Goal: Find contact information: Find contact information

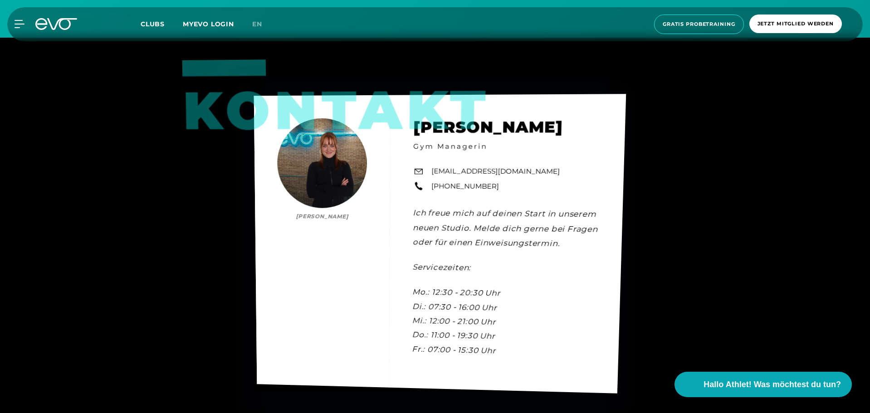
scroll to position [2766, 0]
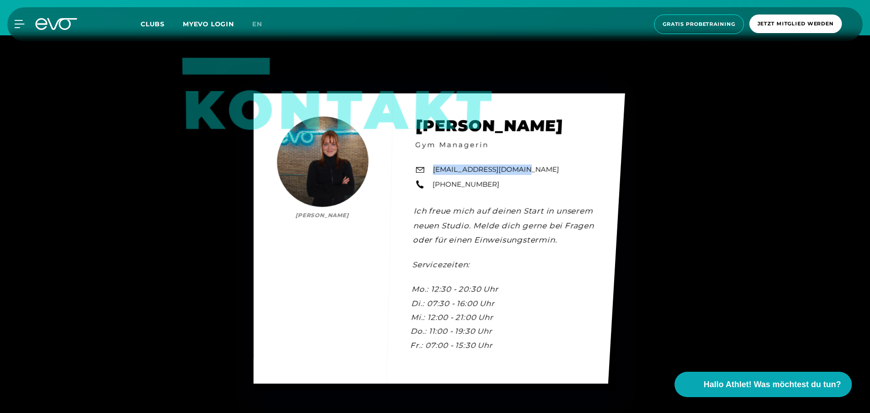
drag, startPoint x: 521, startPoint y: 163, endPoint x: 434, endPoint y: 158, distance: 86.8
click at [434, 158] on div "Kontakt [PERSON_NAME] [PERSON_NAME] Gym Managerin [EMAIL_ADDRESS][DOMAIN_NAME] …" at bounding box center [438, 238] width 371 height 290
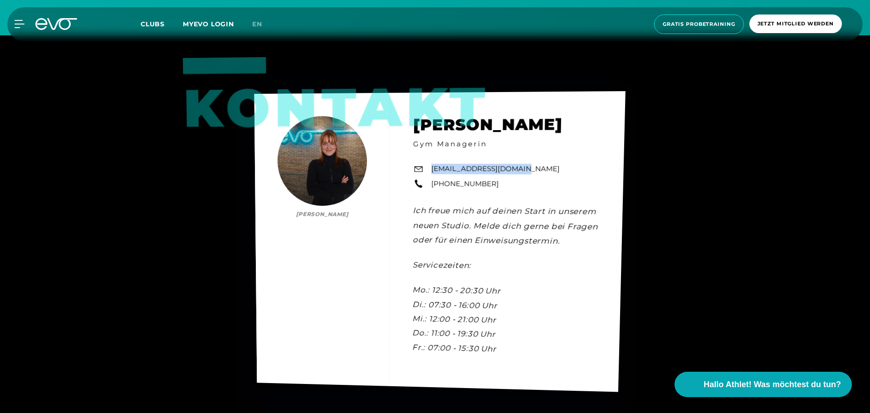
copy link "[EMAIL_ADDRESS][DOMAIN_NAME]"
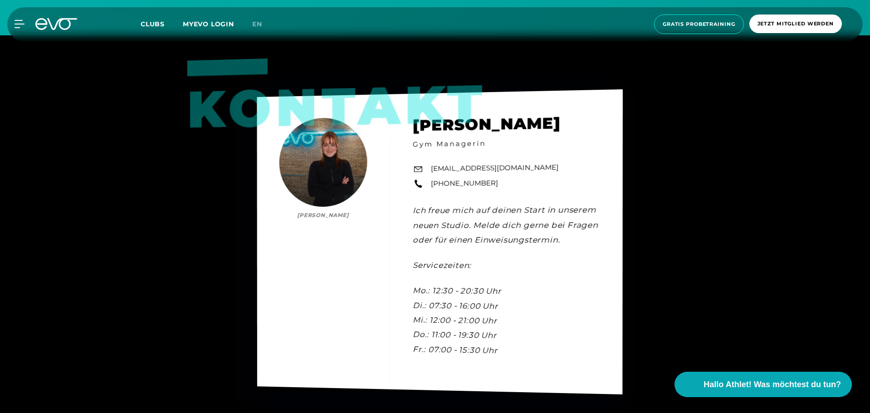
click at [576, 239] on div "Kontakt [PERSON_NAME] [PERSON_NAME] Gym Managerin [EMAIL_ADDRESS][DOMAIN_NAME] …" at bounding box center [440, 241] width 366 height 305
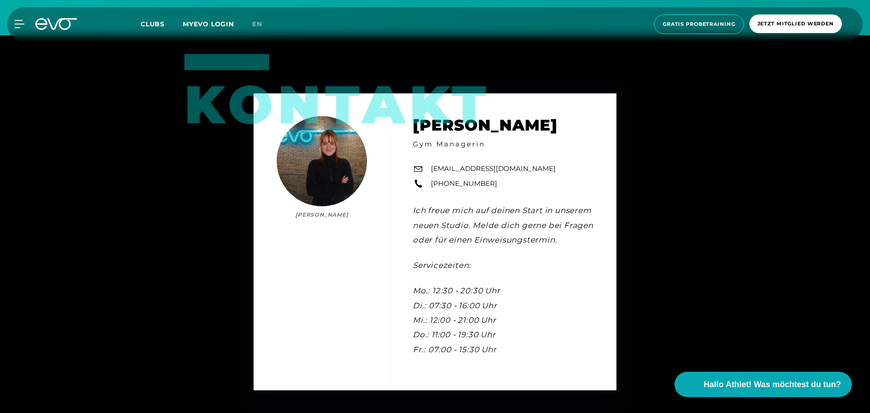
click at [151, 240] on div "Kontakt [PERSON_NAME] [PERSON_NAME] Gym Managerin [EMAIL_ADDRESS][DOMAIN_NAME] …" at bounding box center [435, 241] width 870 height 413
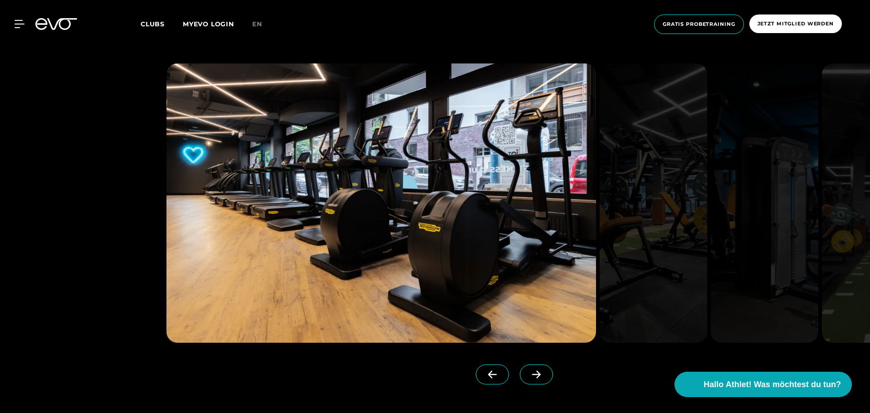
scroll to position [862, 0]
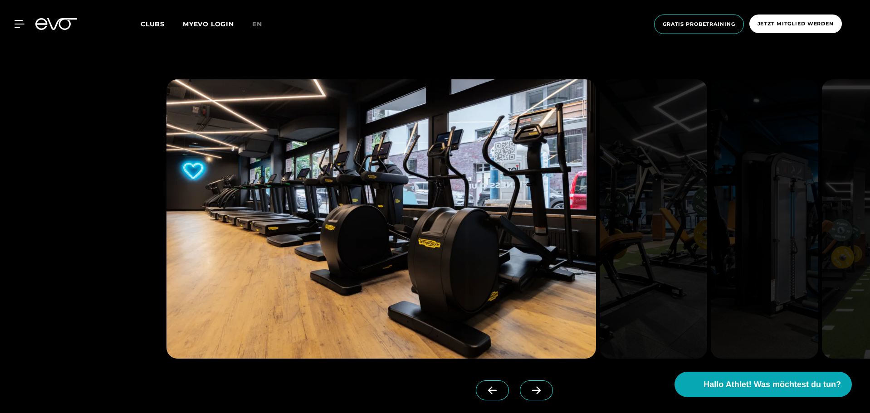
click at [526, 386] on span at bounding box center [536, 390] width 33 height 20
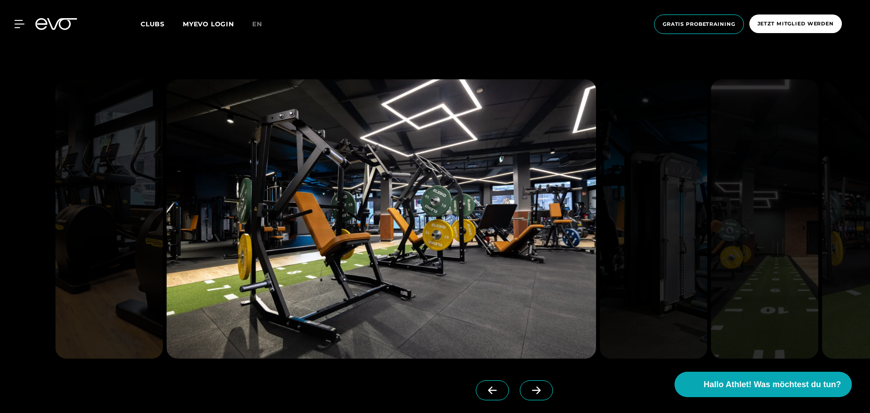
click at [526, 386] on span at bounding box center [536, 390] width 33 height 20
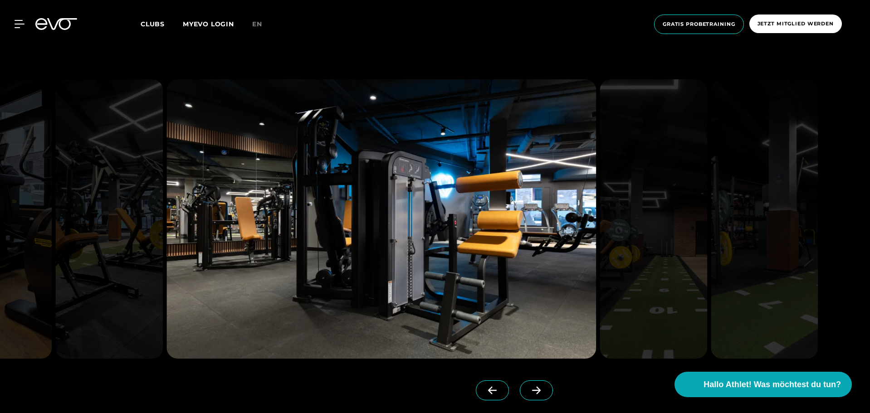
click at [526, 386] on span at bounding box center [536, 390] width 33 height 20
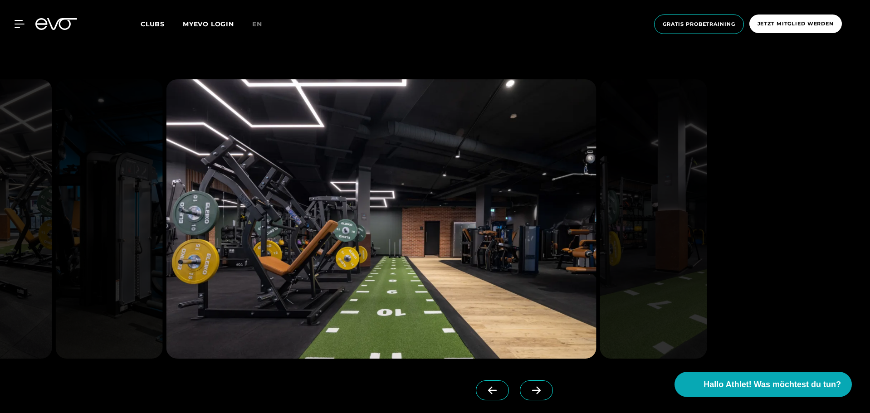
click at [526, 386] on span at bounding box center [536, 390] width 33 height 20
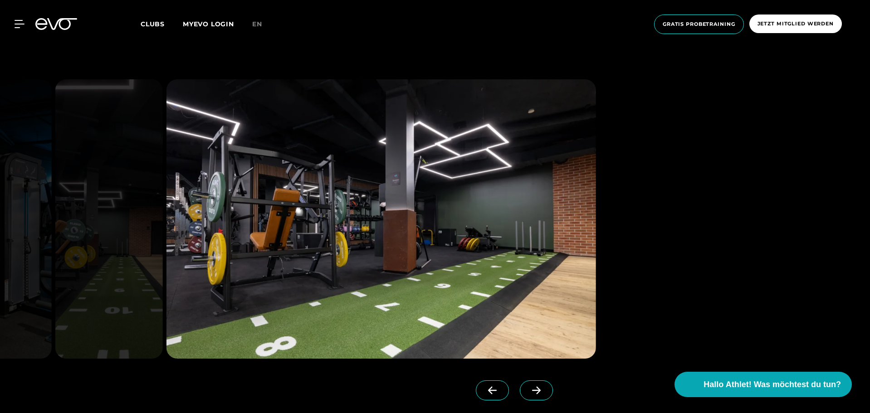
click at [526, 386] on span at bounding box center [536, 390] width 33 height 20
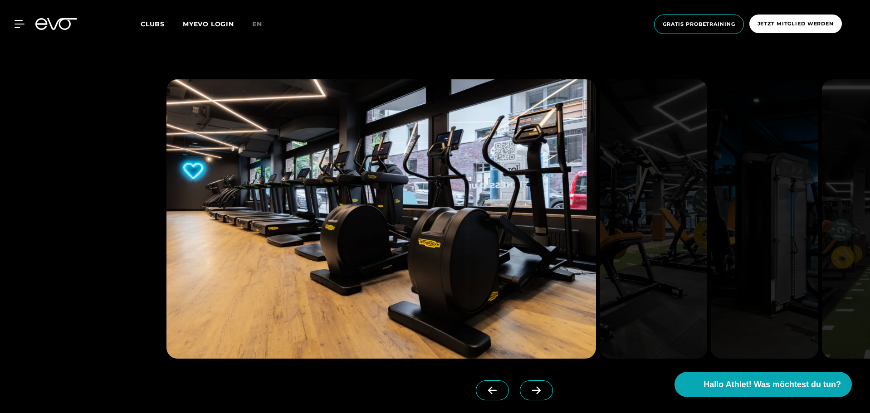
click at [526, 386] on span at bounding box center [536, 390] width 33 height 20
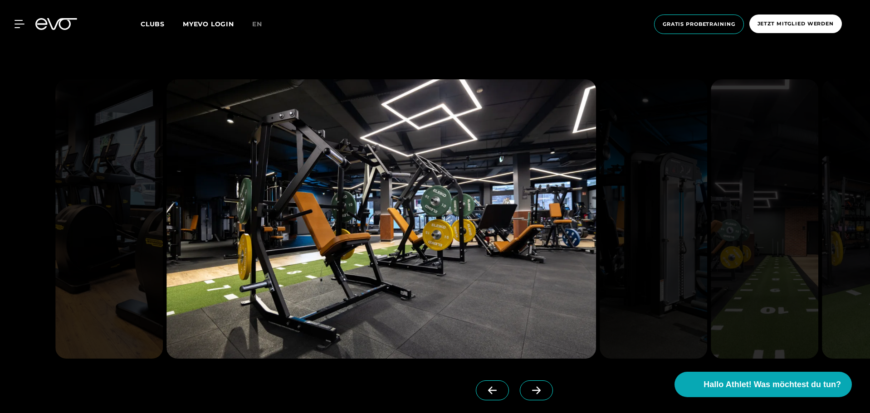
click at [526, 386] on span at bounding box center [536, 390] width 33 height 20
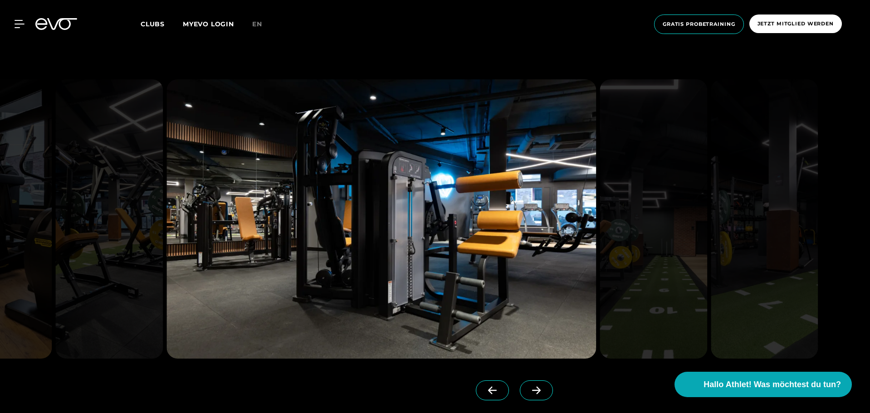
click at [526, 386] on span at bounding box center [536, 390] width 33 height 20
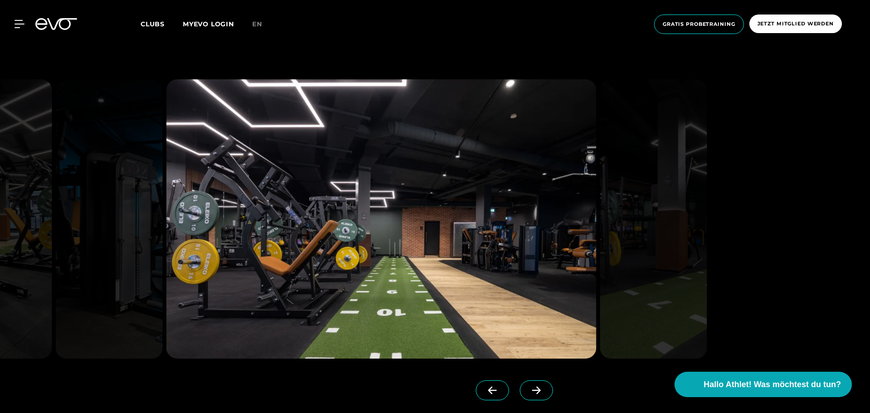
click at [526, 386] on span at bounding box center [536, 390] width 33 height 20
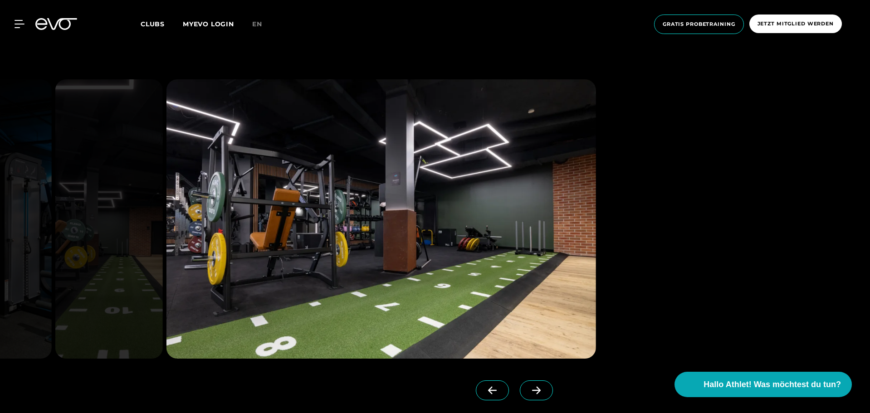
click at [526, 386] on span at bounding box center [536, 390] width 33 height 20
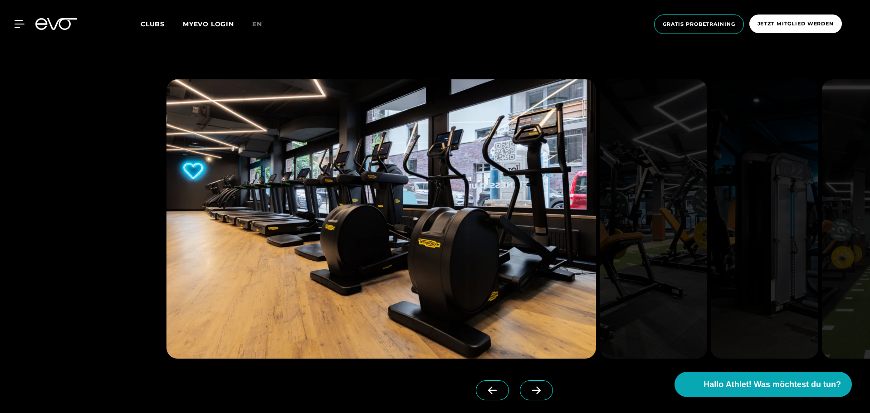
click at [489, 390] on span at bounding box center [492, 390] width 33 height 20
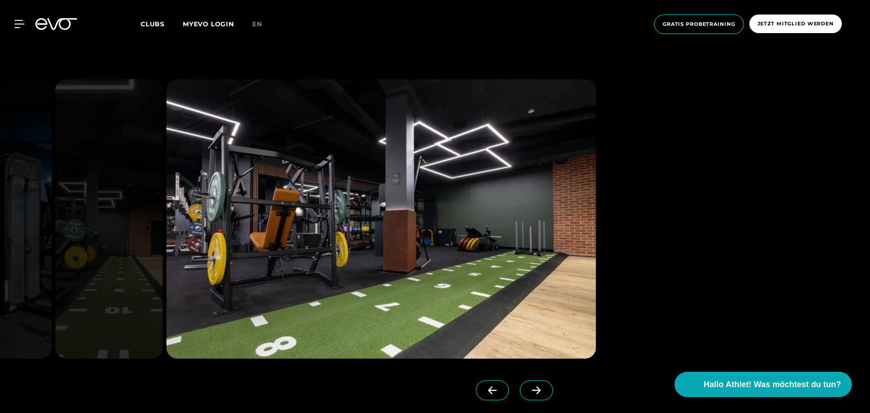
click at [476, 388] on span at bounding box center [492, 390] width 33 height 20
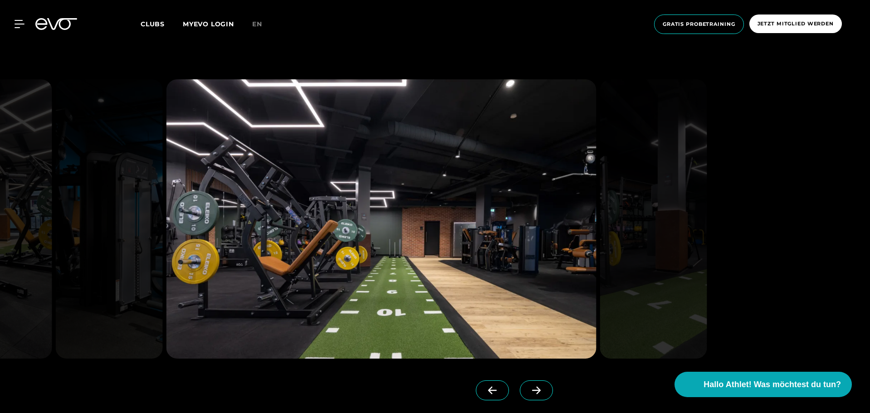
click at [476, 388] on span at bounding box center [492, 390] width 33 height 20
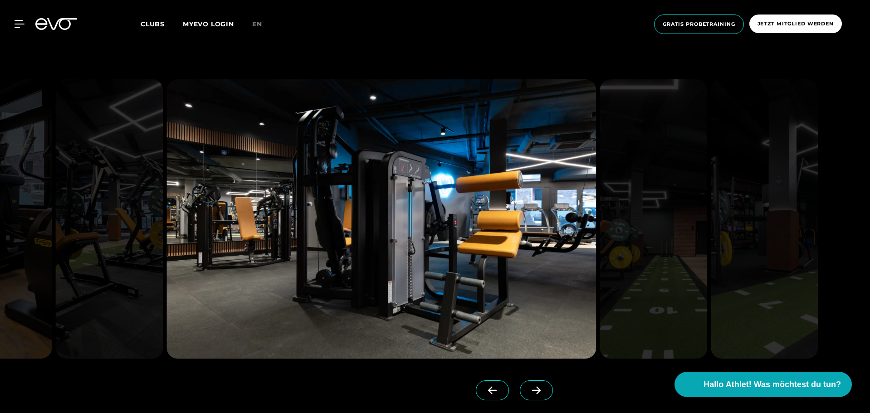
click at [476, 388] on span at bounding box center [492, 390] width 33 height 20
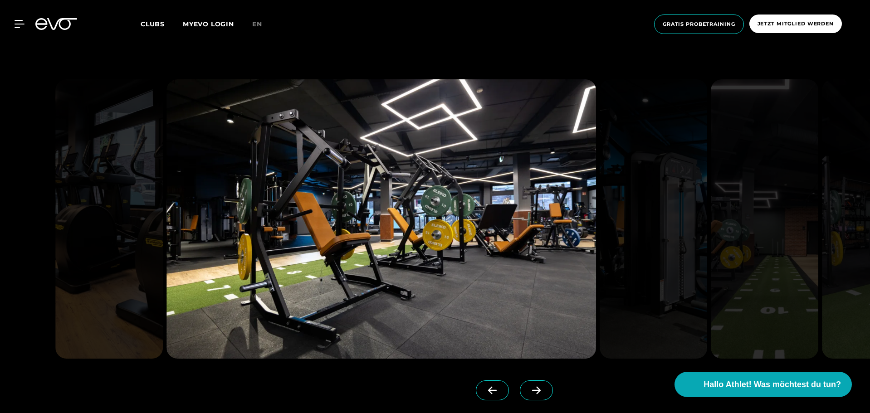
click at [476, 388] on span at bounding box center [492, 390] width 33 height 20
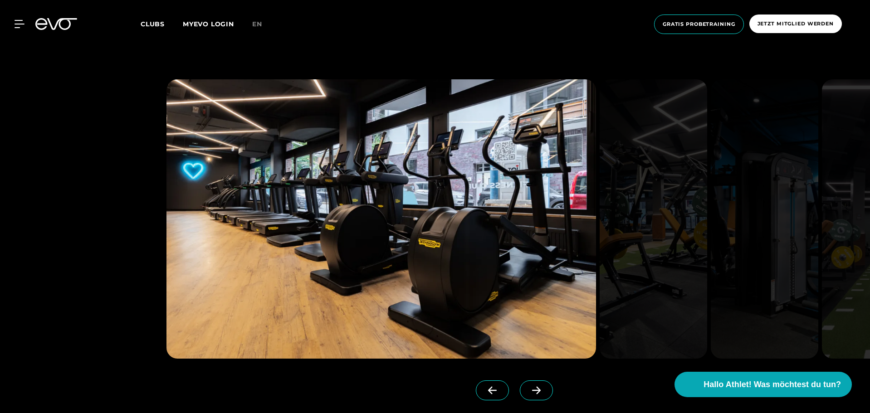
click at [476, 388] on span at bounding box center [492, 390] width 33 height 20
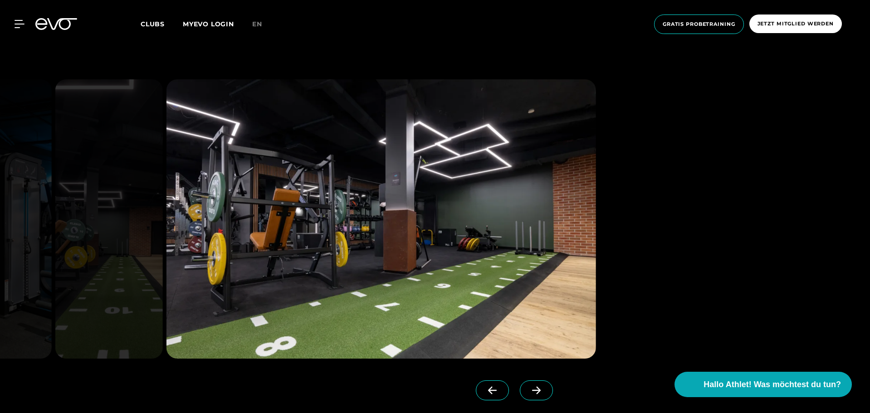
click at [218, 26] on link "MYEVO LOGIN" at bounding box center [208, 24] width 51 height 8
click at [45, 20] on icon at bounding box center [41, 24] width 12 height 12
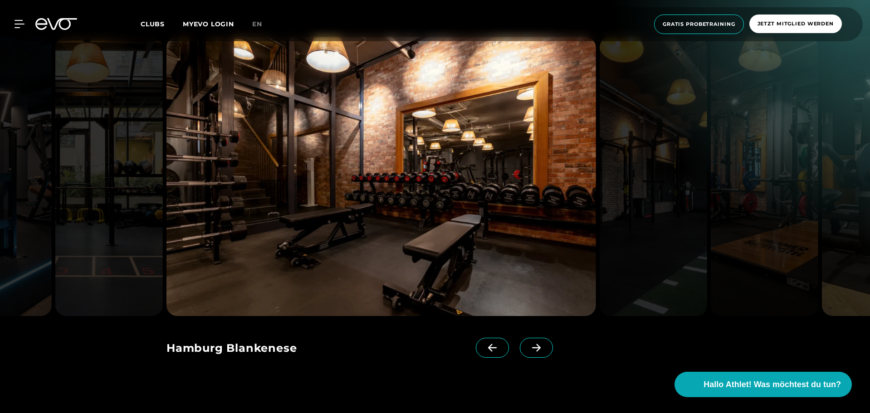
scroll to position [862, 0]
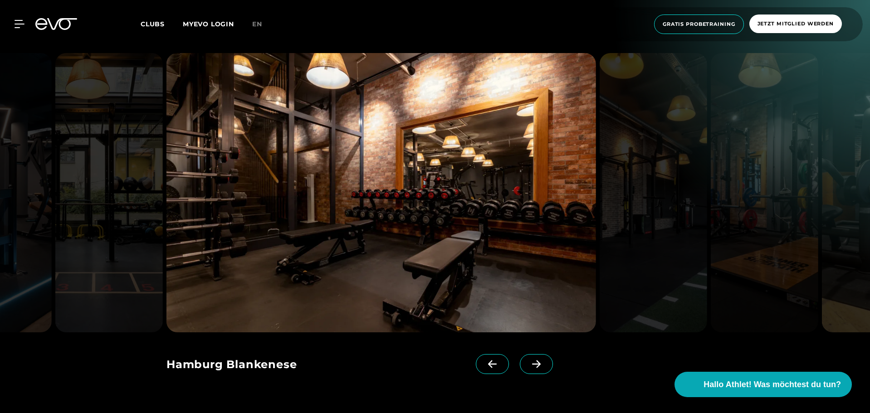
click at [530, 363] on span at bounding box center [536, 364] width 33 height 20
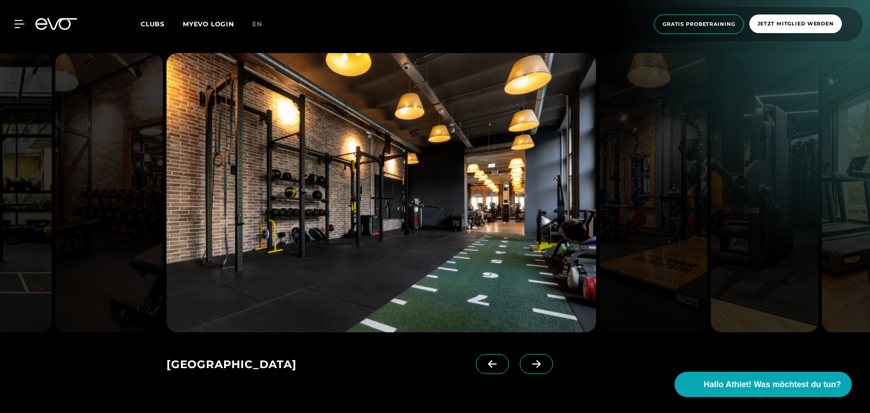
click at [530, 363] on span at bounding box center [536, 364] width 33 height 20
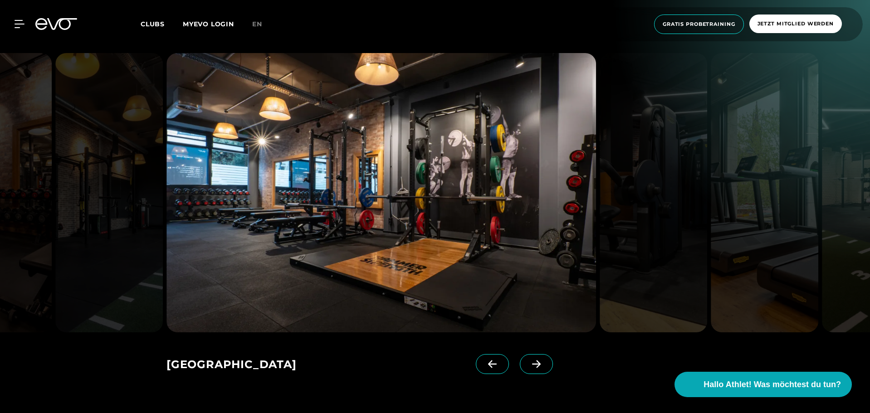
click at [530, 364] on icon at bounding box center [536, 364] width 16 height 8
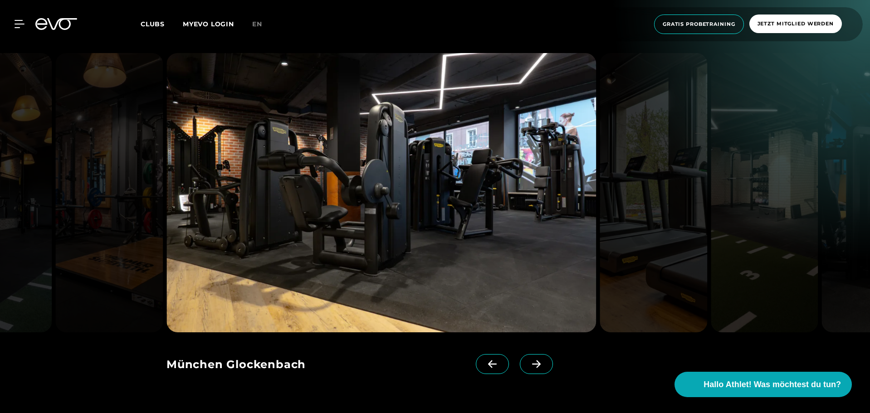
click at [530, 364] on icon at bounding box center [536, 364] width 16 height 8
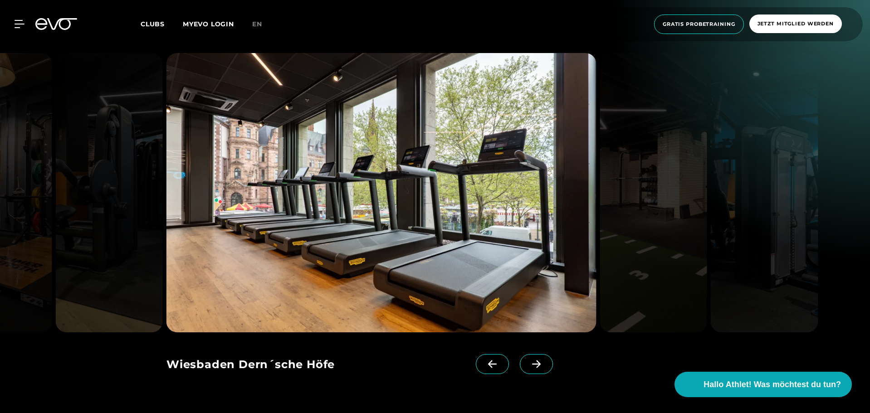
click at [485, 359] on span at bounding box center [492, 364] width 33 height 20
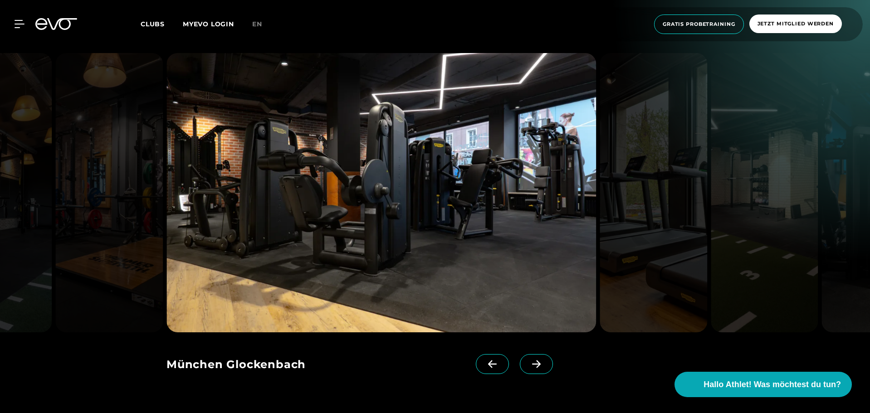
click at [484, 359] on span at bounding box center [492, 364] width 33 height 20
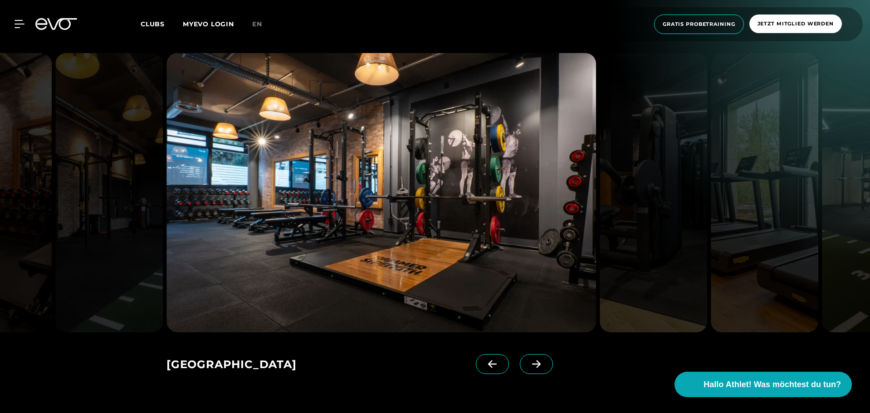
click at [484, 359] on span at bounding box center [492, 364] width 33 height 20
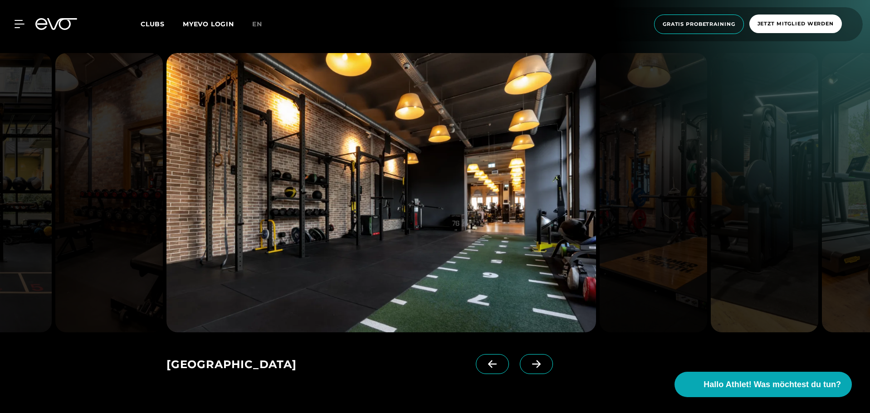
click at [484, 359] on span at bounding box center [492, 364] width 33 height 20
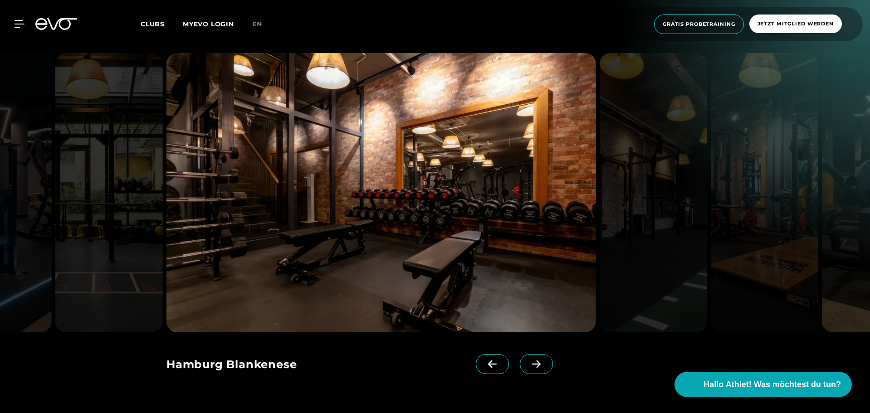
click at [484, 359] on span at bounding box center [492, 364] width 33 height 20
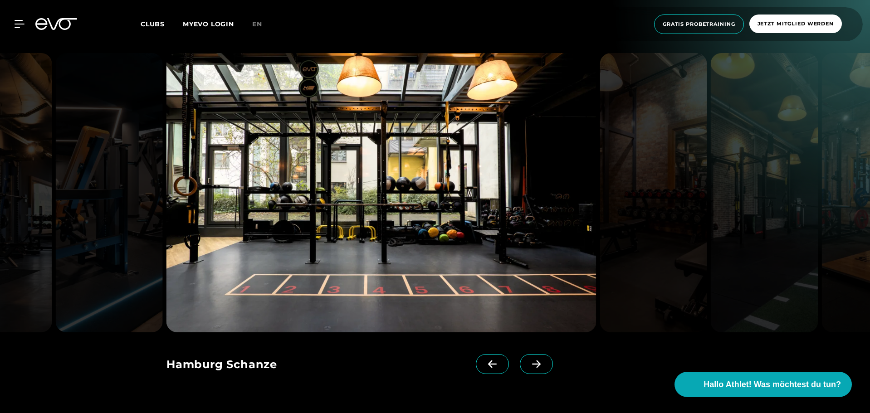
click at [359, 217] on img at bounding box center [380, 192] width 429 height 279
click at [484, 361] on icon at bounding box center [492, 364] width 16 height 8
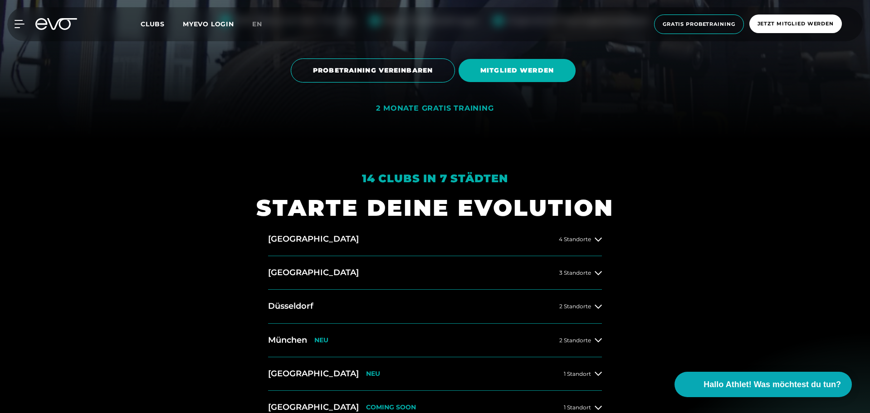
scroll to position [272, 0]
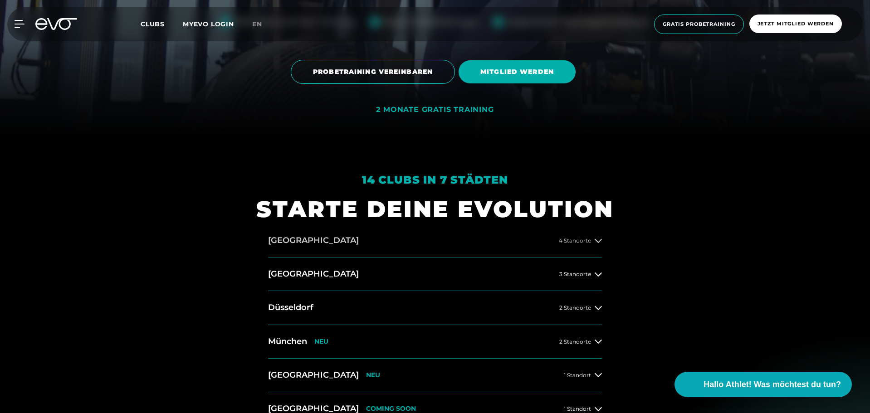
click at [596, 240] on icon at bounding box center [598, 240] width 7 height 7
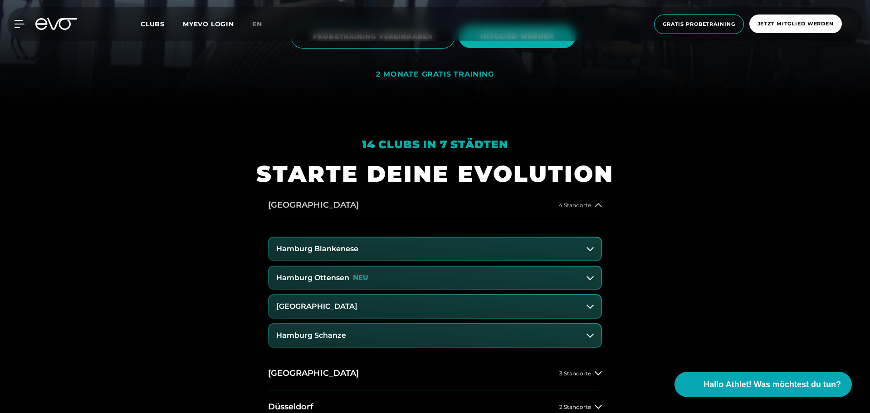
scroll to position [317, 0]
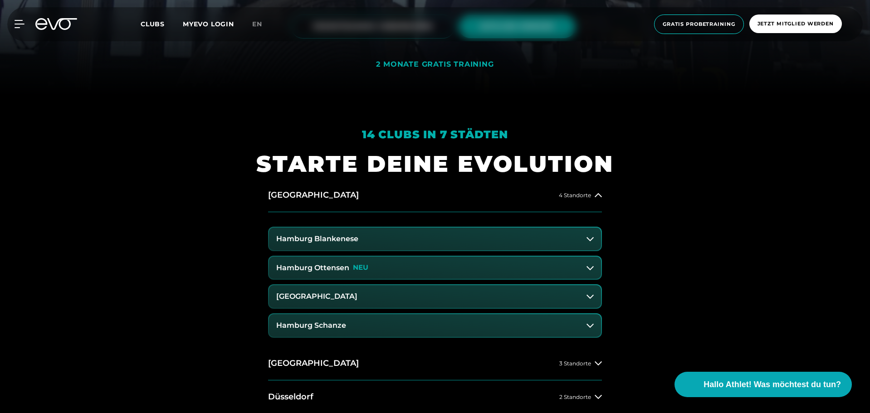
click at [590, 318] on button "Hamburg Schanze" at bounding box center [435, 325] width 332 height 23
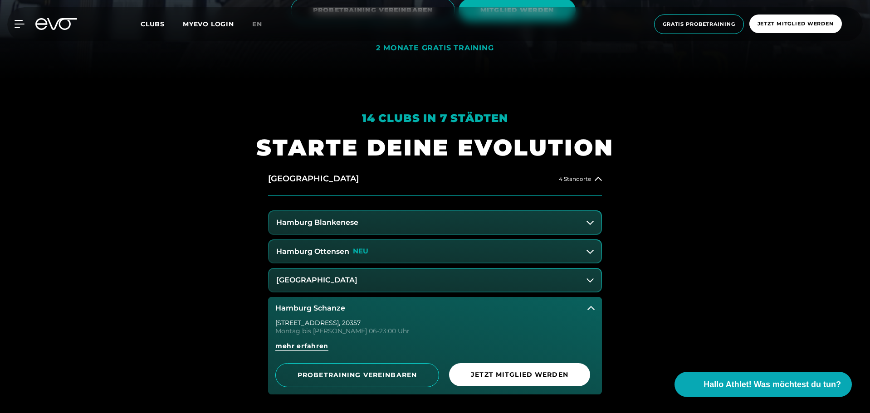
scroll to position [363, 0]
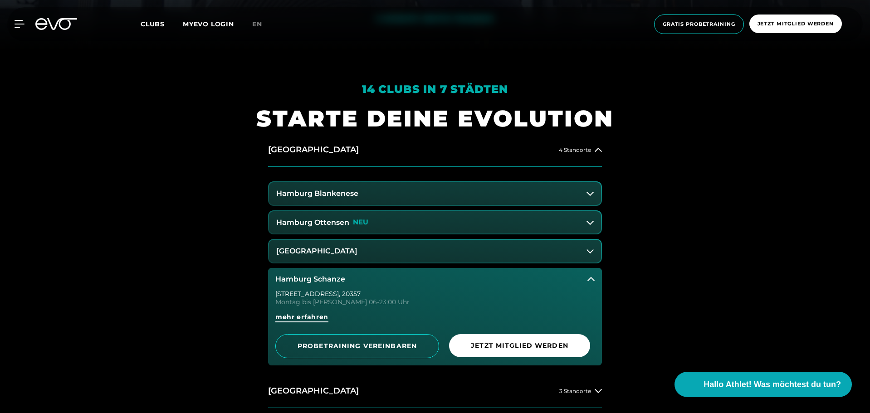
click at [312, 315] on span "mehr erfahren" at bounding box center [301, 317] width 53 height 10
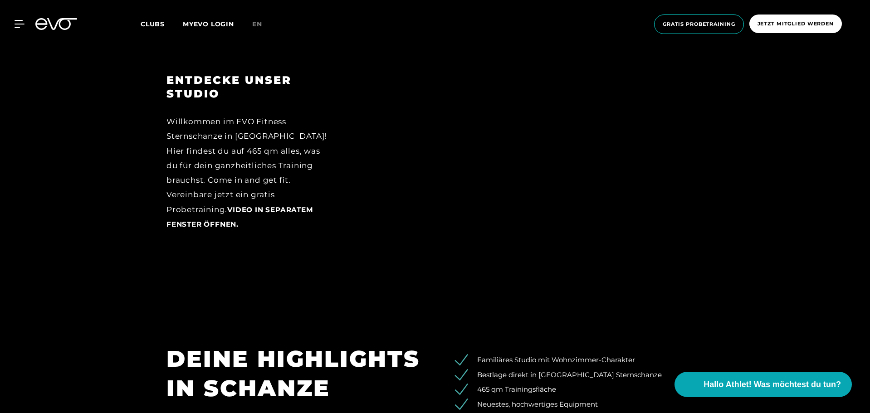
scroll to position [1270, 0]
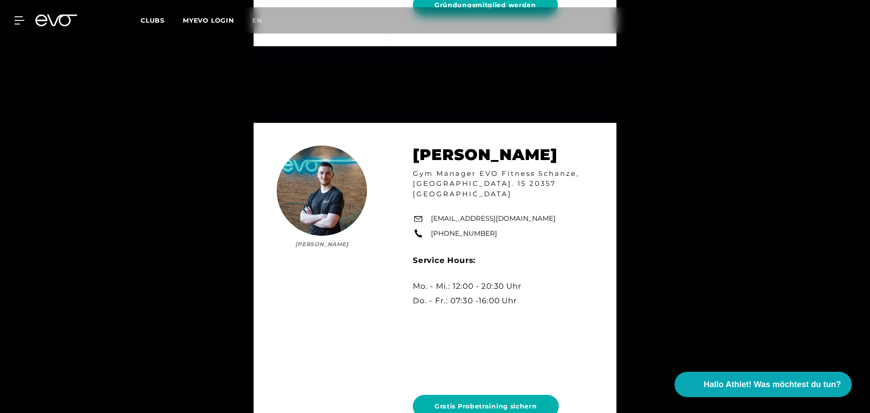
scroll to position [4943, 0]
